Goal: Task Accomplishment & Management: Complete application form

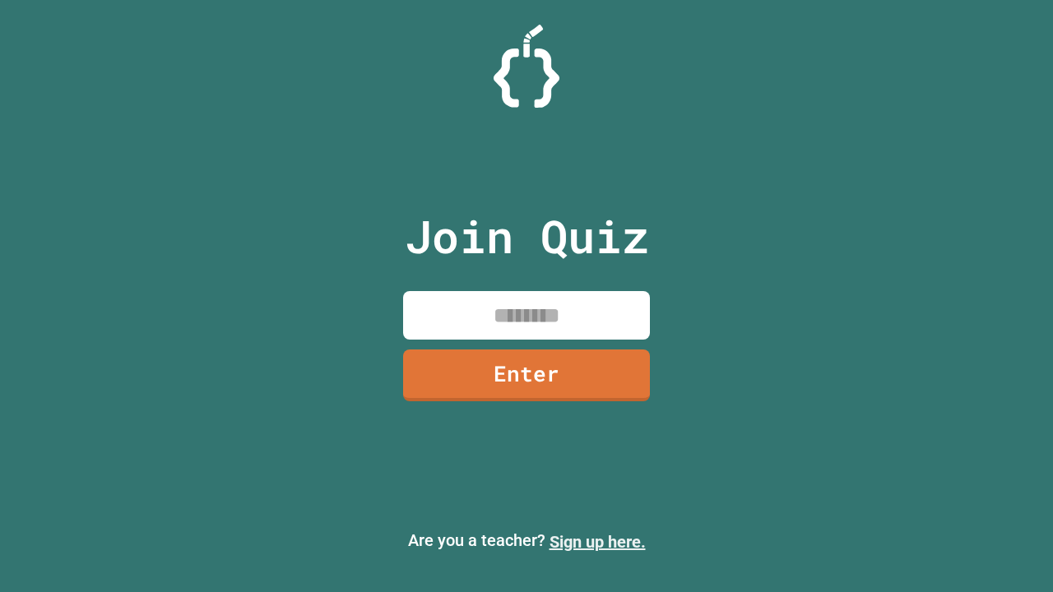
click at [597, 542] on link "Sign up here." at bounding box center [598, 542] width 96 height 20
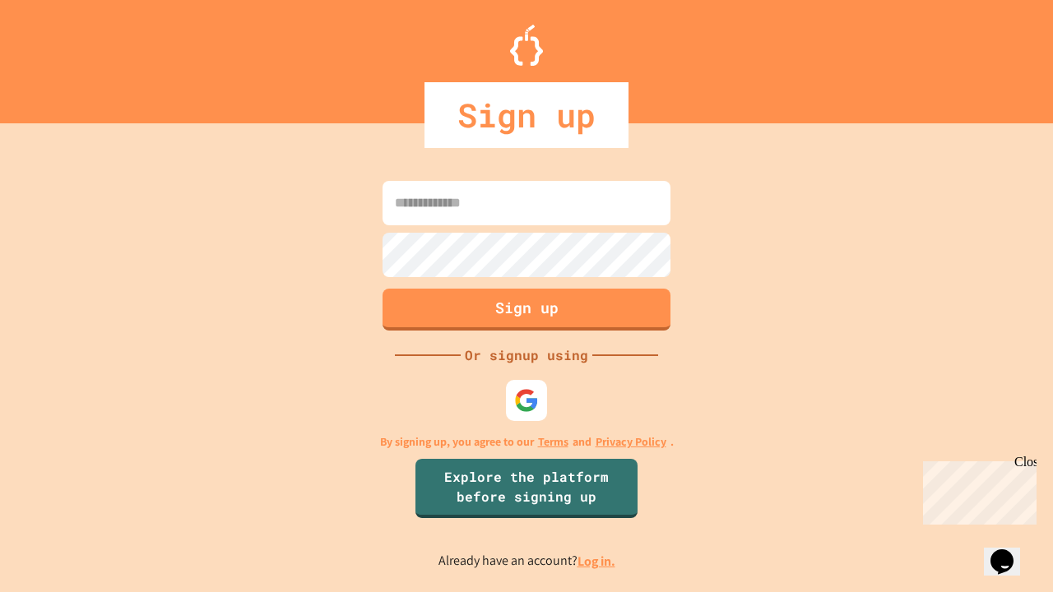
click at [597, 561] on link "Log in." at bounding box center [597, 561] width 38 height 17
